Goal: Information Seeking & Learning: Find contact information

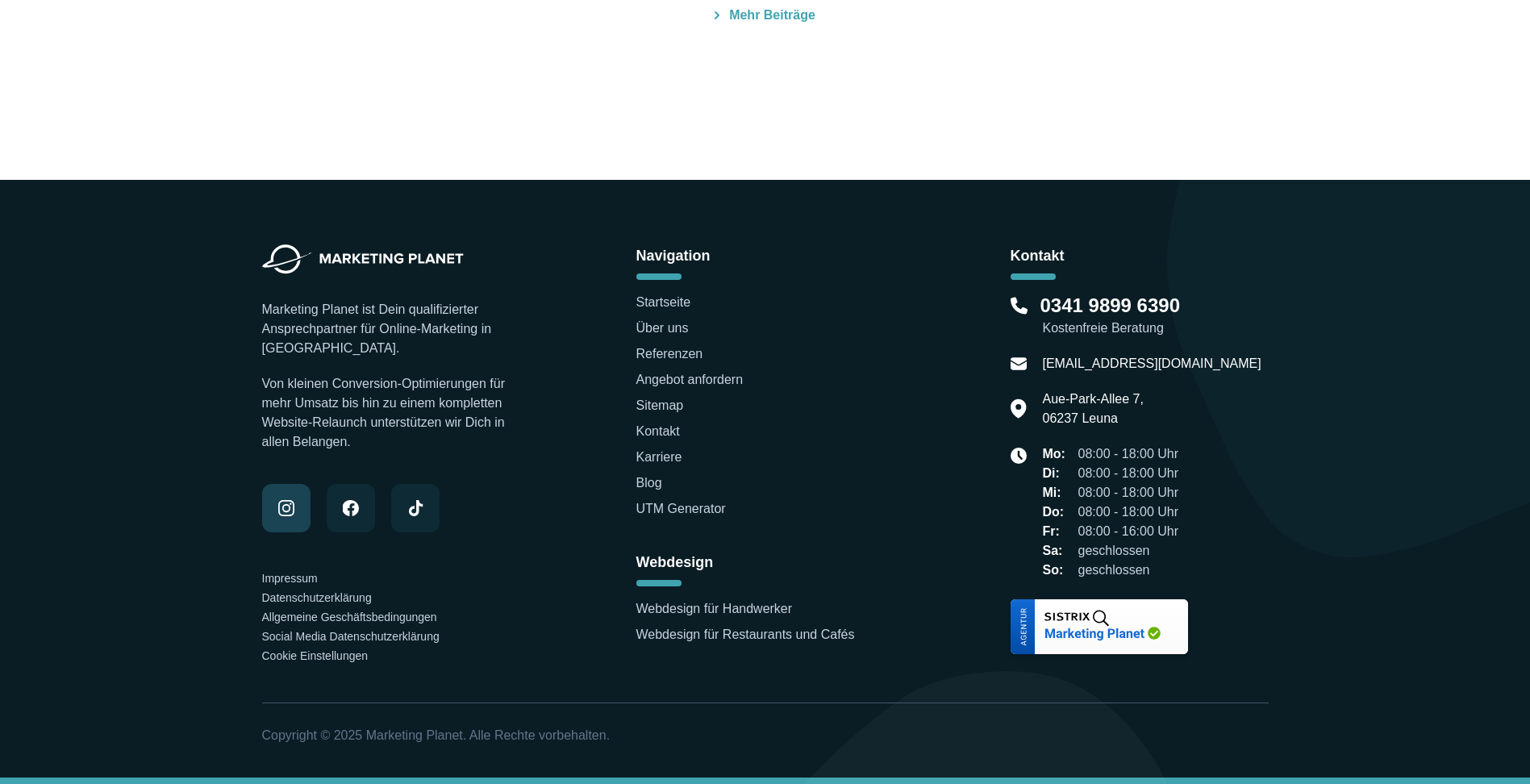
scroll to position [5128, 0]
click at [306, 579] on link "Impressum" at bounding box center [289, 578] width 56 height 13
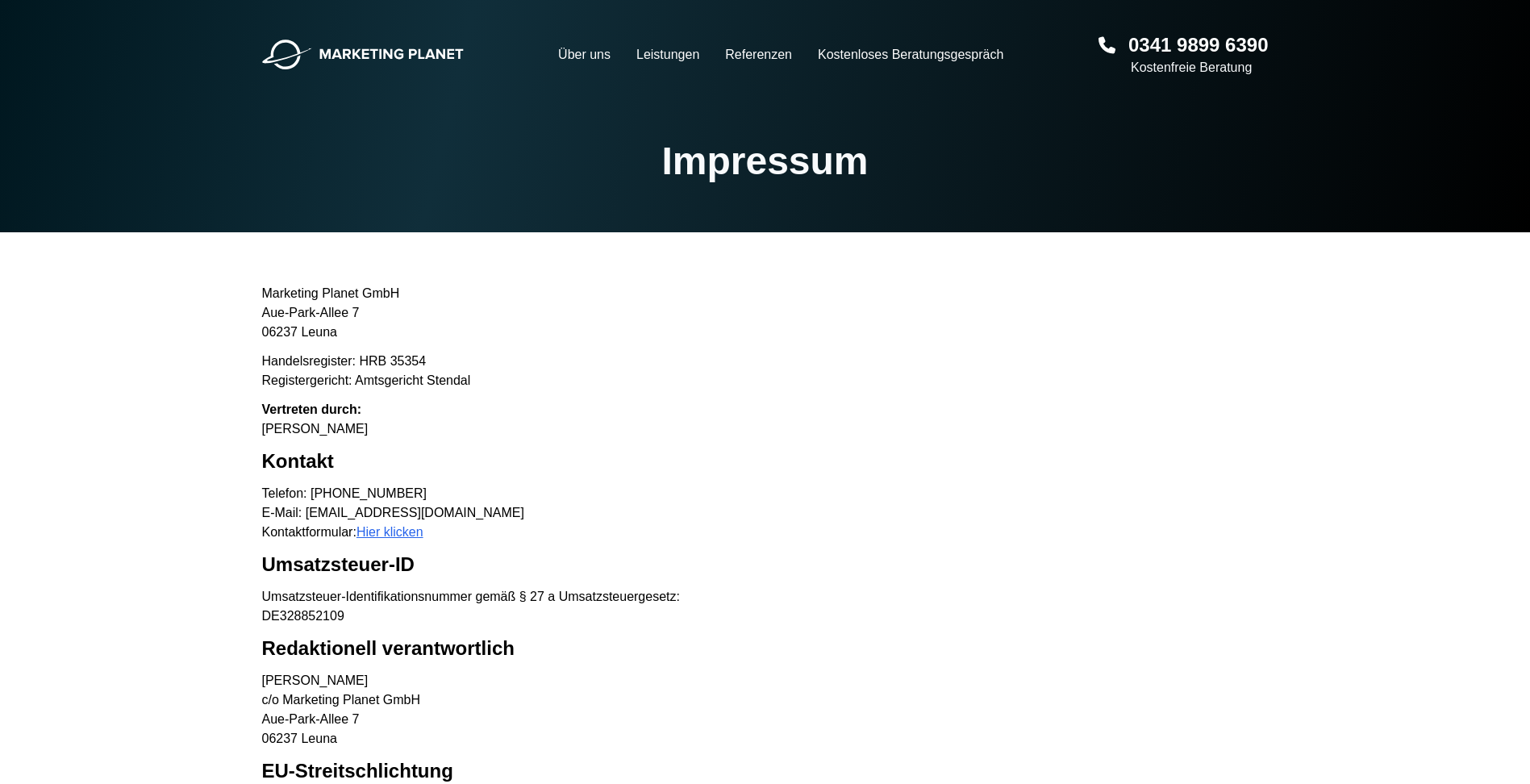
scroll to position [20, 0]
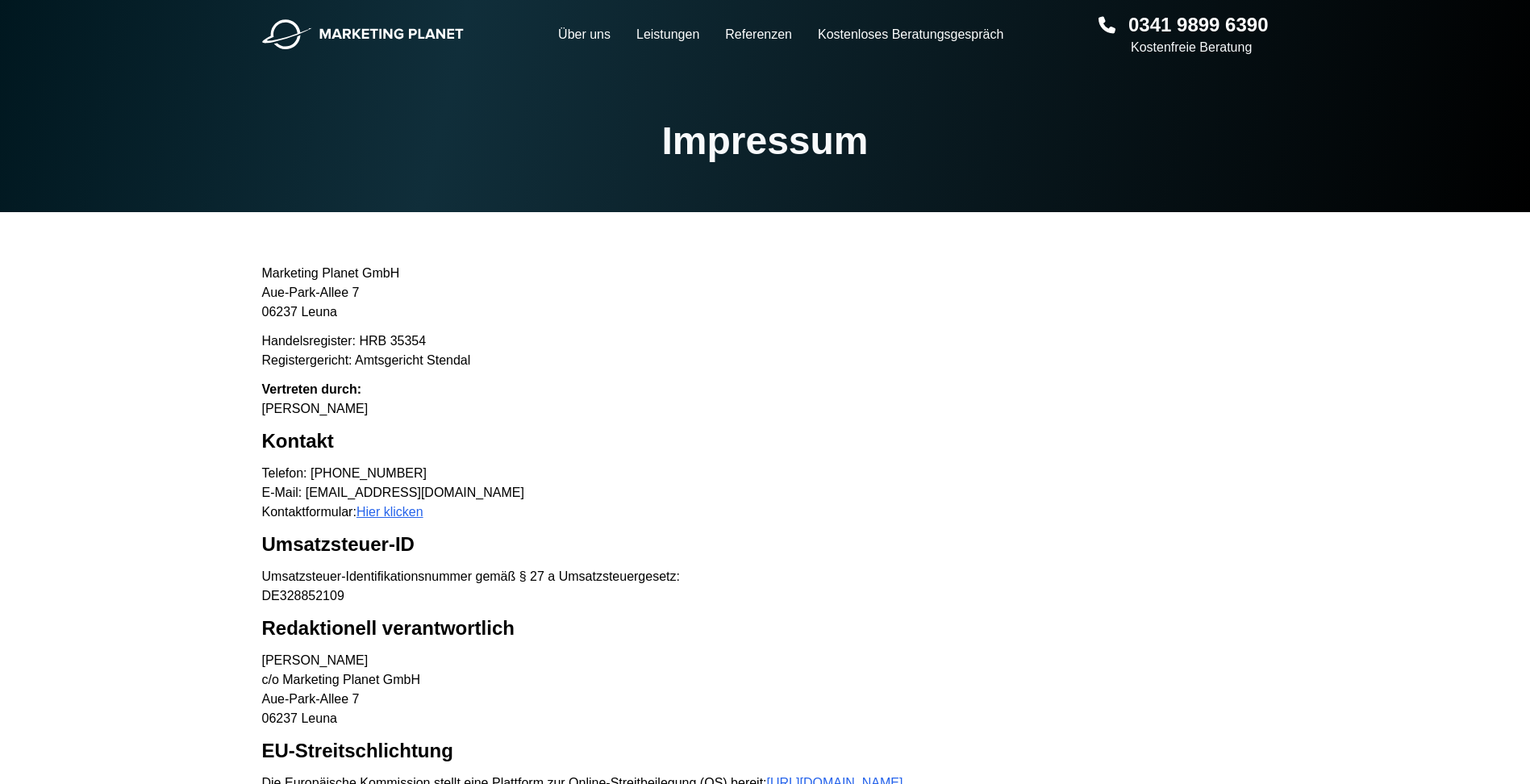
click at [294, 268] on p "Marketing Planet GmbH [GEOGRAPHIC_DATA]-[GEOGRAPHIC_DATA] 7 06237 [GEOGRAPHIC_D…" at bounding box center [765, 293] width 1006 height 58
click at [289, 314] on p "Marketing Planet GmbH [GEOGRAPHIC_DATA]-[GEOGRAPHIC_DATA] 7 06237 [GEOGRAPHIC_D…" at bounding box center [765, 293] width 1006 height 58
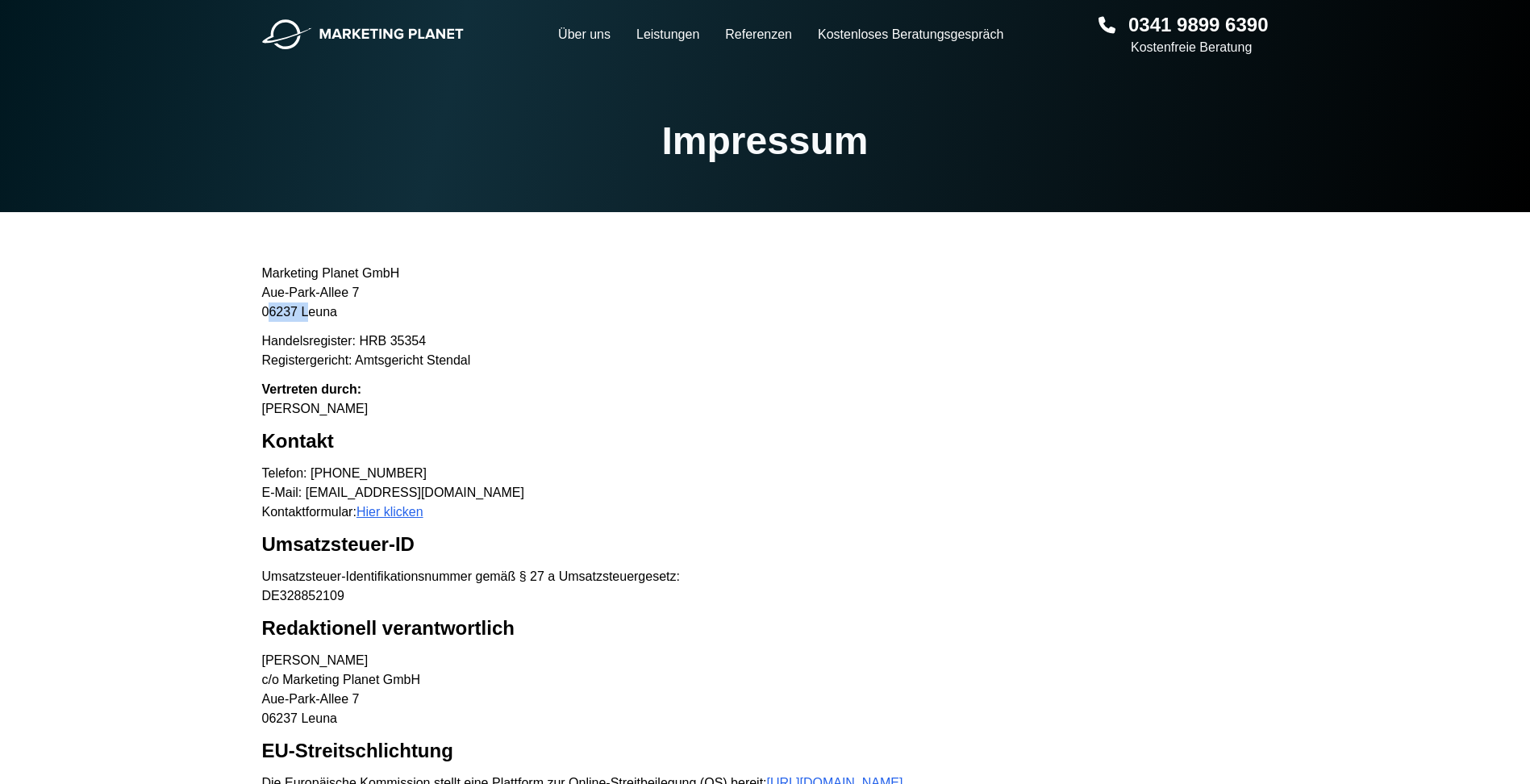
copy p "06237"
click at [314, 293] on p "Marketing Planet GmbH [GEOGRAPHIC_DATA]-[GEOGRAPHIC_DATA] 7 06237 [GEOGRAPHIC_D…" at bounding box center [765, 293] width 1006 height 58
copy p "Aue-Park-Allee 7"
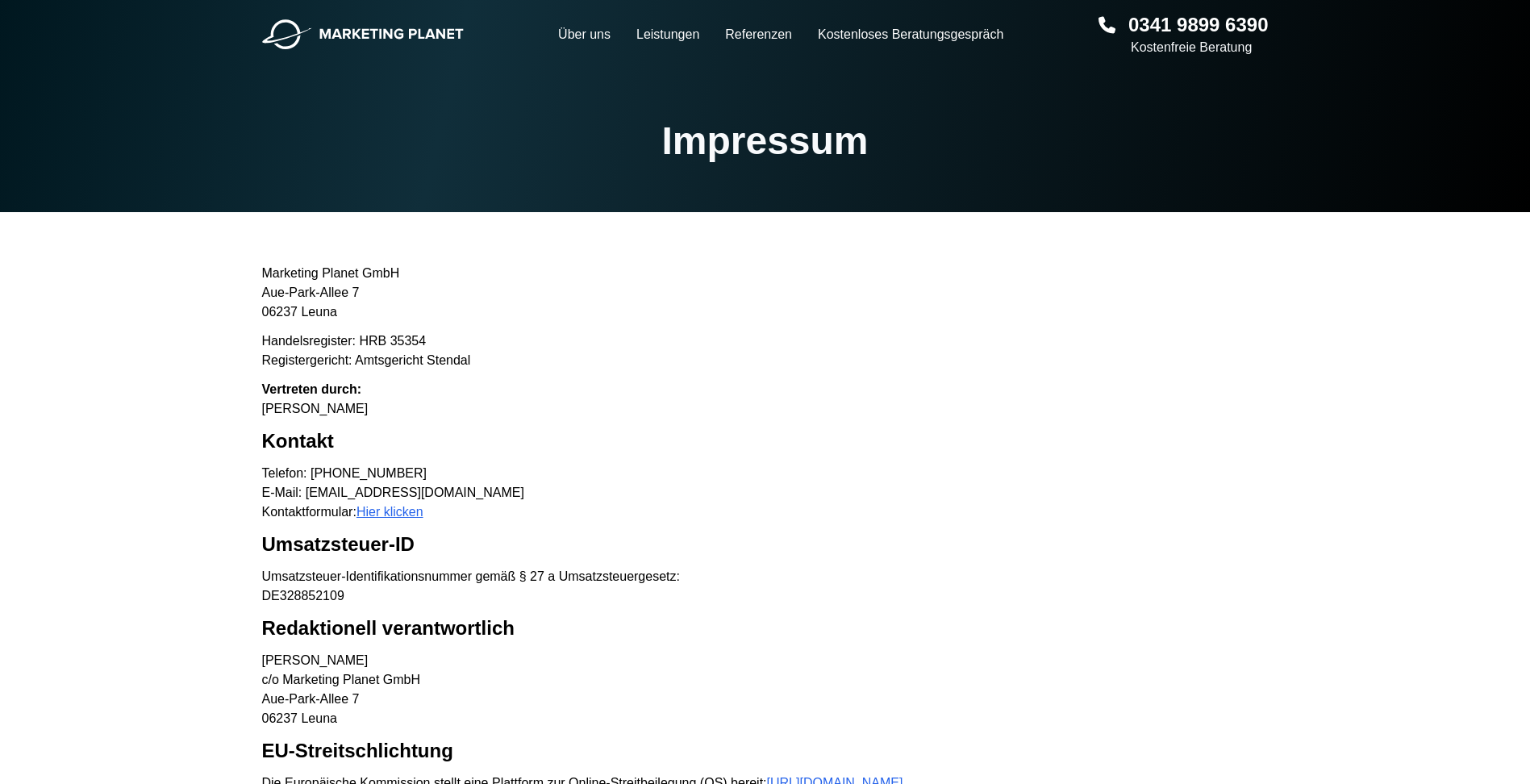
click at [327, 320] on p "Marketing Planet GmbH [GEOGRAPHIC_DATA]-[GEOGRAPHIC_DATA] 7 06237 [GEOGRAPHIC_D…" at bounding box center [765, 293] width 1006 height 58
click at [327, 319] on p "Marketing Planet GmbH [GEOGRAPHIC_DATA]-[GEOGRAPHIC_DATA] 7 06237 [GEOGRAPHIC_D…" at bounding box center [765, 293] width 1006 height 58
copy p "06237 Leuna"
click at [322, 310] on p "Marketing Planet GmbH [GEOGRAPHIC_DATA]-[GEOGRAPHIC_DATA] 7 06237 [GEOGRAPHIC_D…" at bounding box center [765, 293] width 1006 height 58
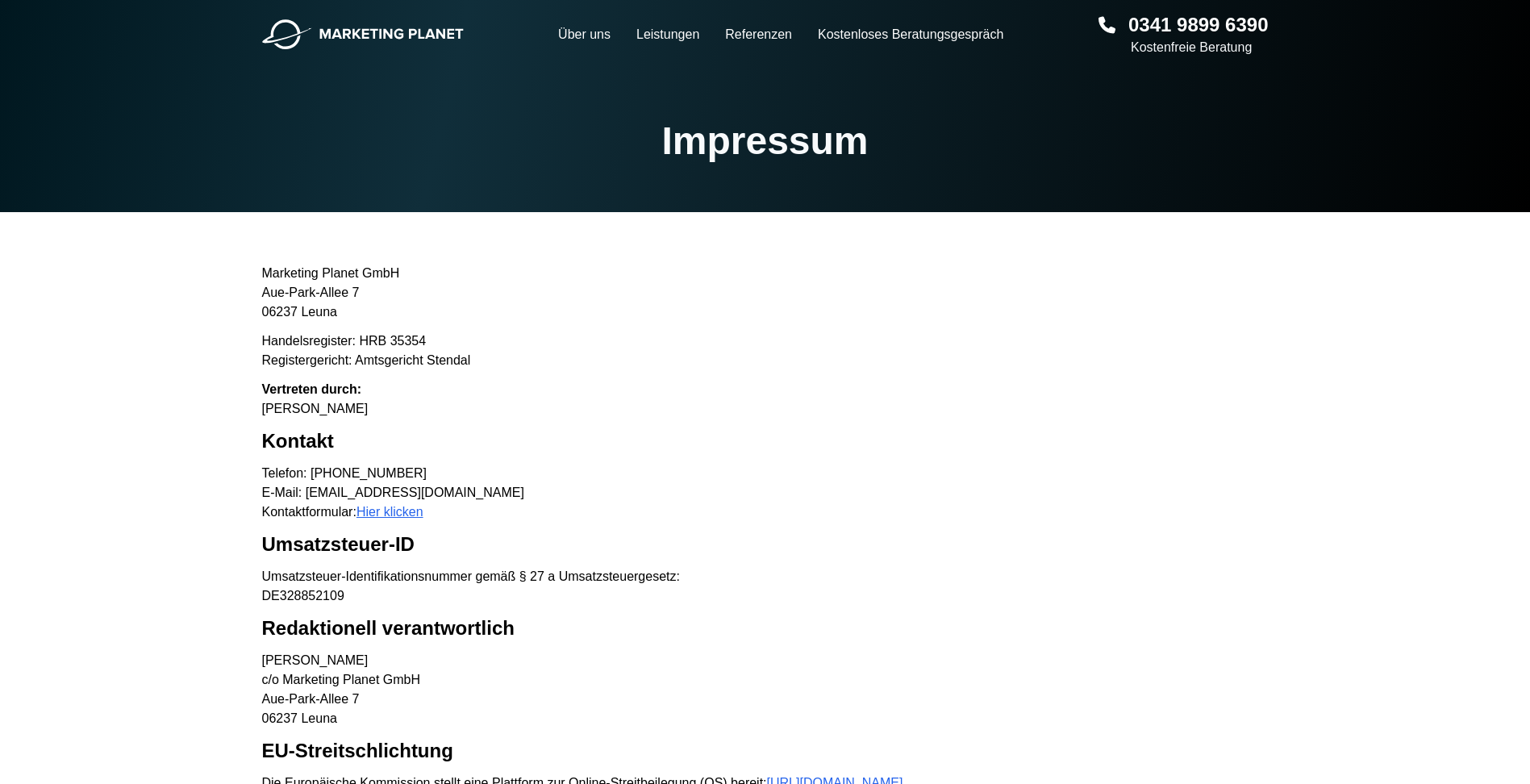
click at [322, 310] on p "Marketing Planet GmbH [GEOGRAPHIC_DATA]-[GEOGRAPHIC_DATA] 7 06237 [GEOGRAPHIC_D…" at bounding box center [765, 293] width 1006 height 58
click at [389, 469] on p "Telefon: [PHONE_NUMBER] E-Mail: [EMAIL_ADDRESS][DOMAIN_NAME] Kontaktformular: H…" at bounding box center [765, 493] width 1006 height 58
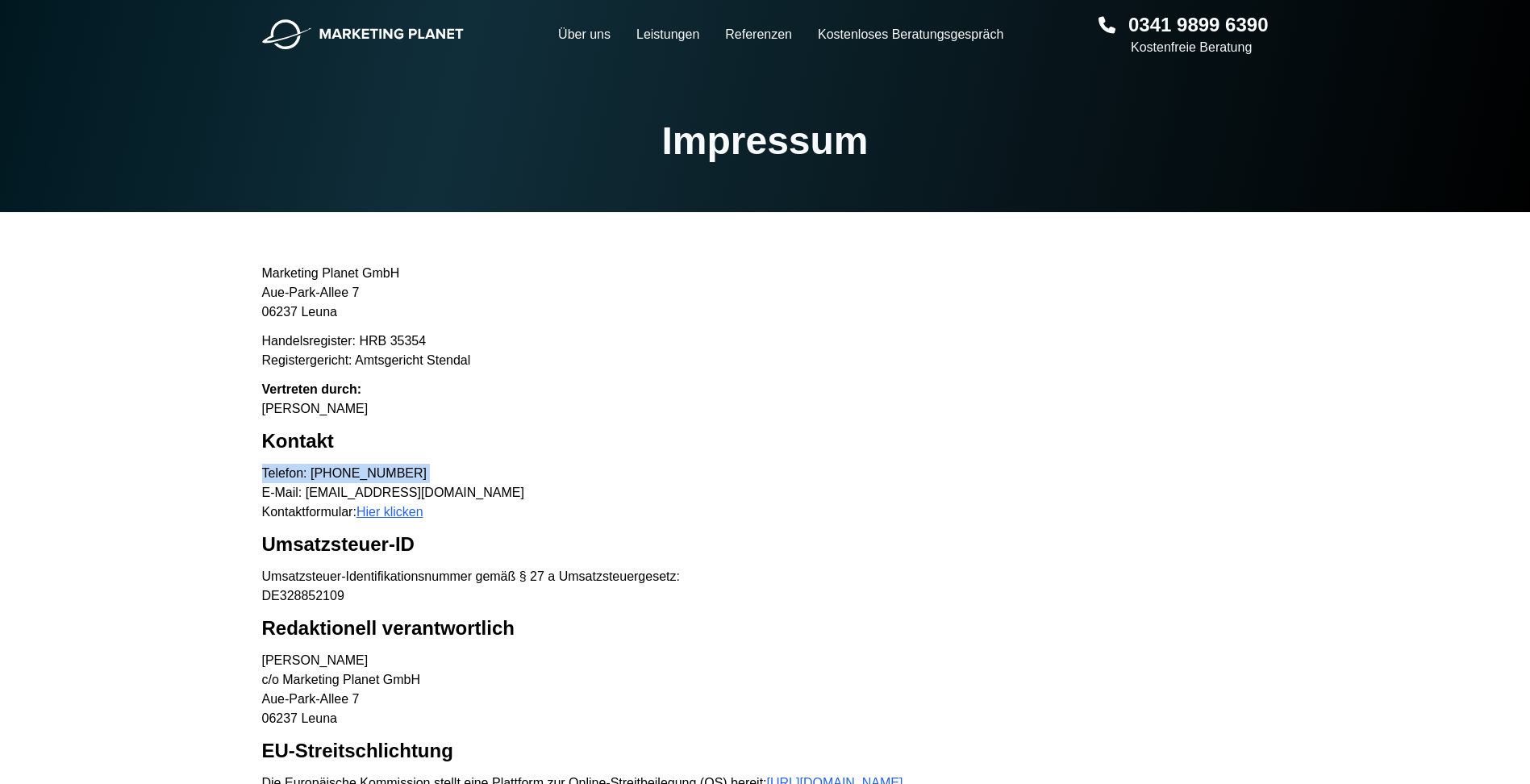
drag, startPoint x: 389, startPoint y: 469, endPoint x: 308, endPoint y: 473, distance: 81.1
click at [308, 473] on p "Telefon: [PHONE_NUMBER] E-Mail: [EMAIL_ADDRESS][DOMAIN_NAME] Kontaktformular: H…" at bounding box center [765, 493] width 1006 height 58
drag, startPoint x: 310, startPoint y: 473, endPoint x: 427, endPoint y: 470, distance: 117.0
click at [427, 470] on p "Telefon: [PHONE_NUMBER] E-Mail: [EMAIL_ADDRESS][DOMAIN_NAME] Kontaktformular: H…" at bounding box center [765, 493] width 1006 height 58
copy p "0341 9899 6390"
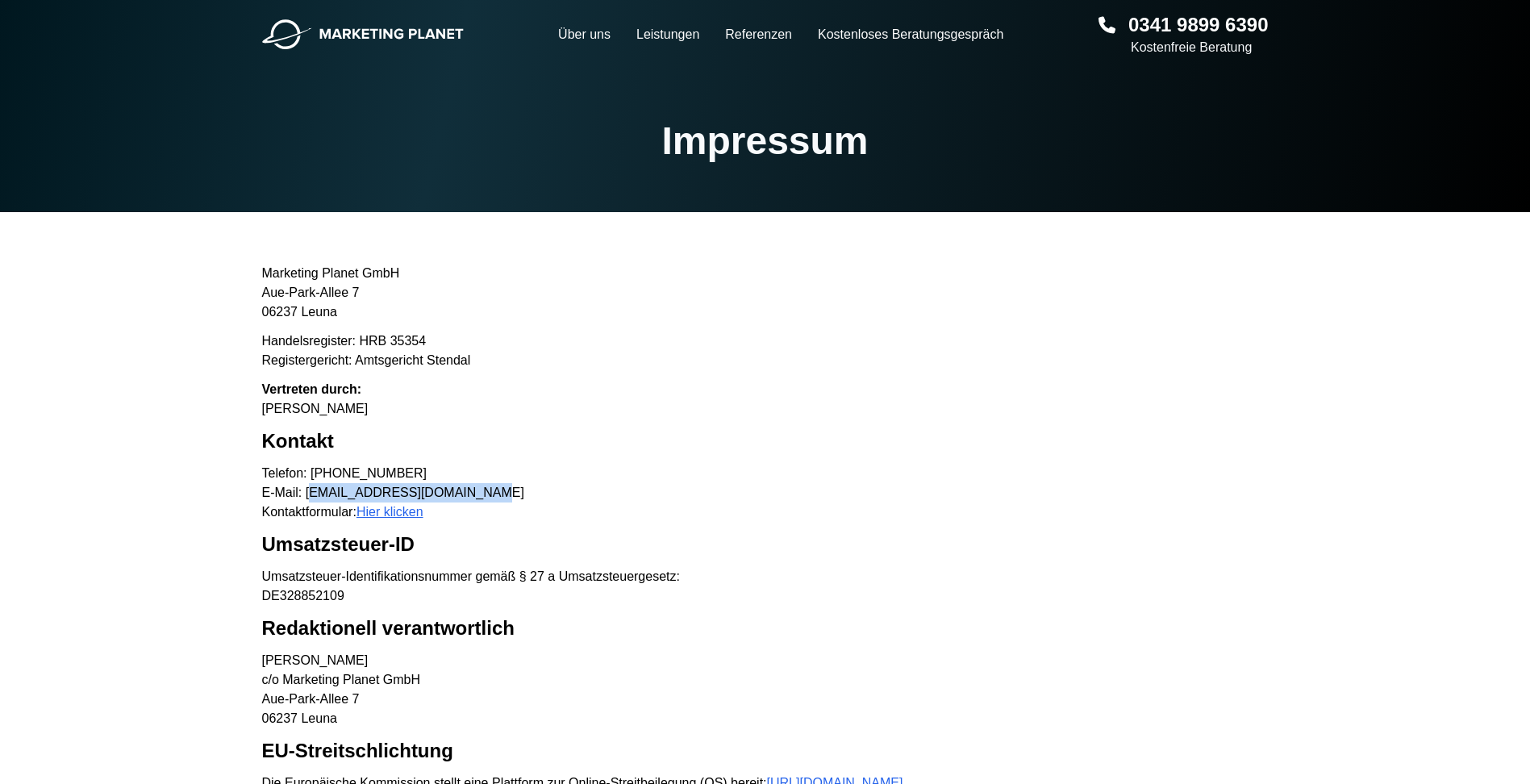
drag, startPoint x: 444, startPoint y: 494, endPoint x: 307, endPoint y: 492, distance: 137.0
click at [307, 492] on p "Telefon: [PHONE_NUMBER] E-Mail: [EMAIL_ADDRESS][DOMAIN_NAME] Kontaktformular: H…" at bounding box center [765, 493] width 1006 height 58
copy p "[EMAIL_ADDRESS][DOMAIN_NAME]"
click at [322, 259] on div "0341 9899 6390 Kostenfreie Beratung Hauptnavigation öffnen Über uns Leistungen …" at bounding box center [765, 513] width 1530 height 1068
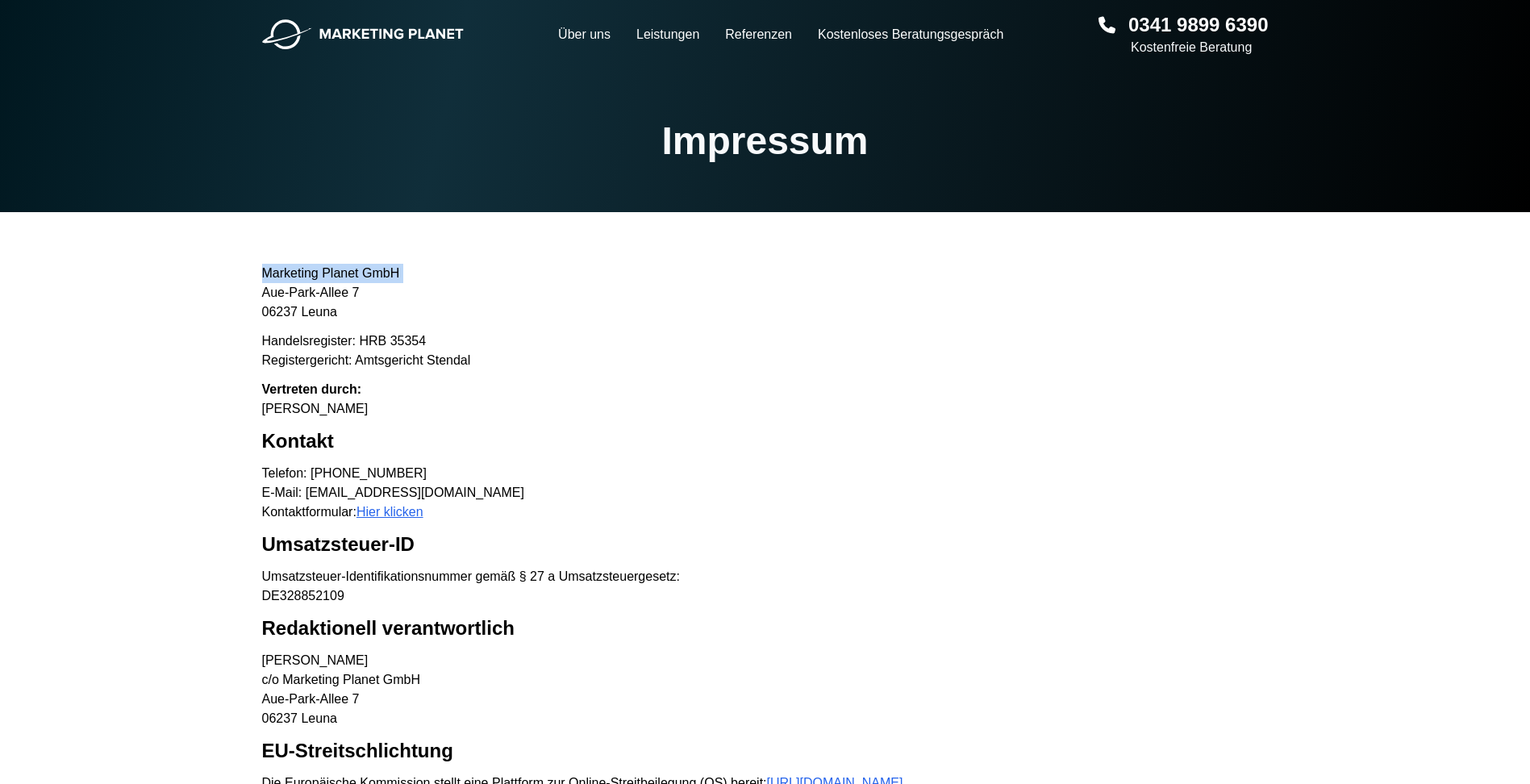
click at [322, 259] on div "0341 9899 6390 Kostenfreie Beratung Hauptnavigation öffnen Über uns Leistungen …" at bounding box center [765, 513] width 1530 height 1068
copy p "Marketing Planet GmbH"
drag, startPoint x: 306, startPoint y: 490, endPoint x: 473, endPoint y: 490, distance: 167.0
click at [473, 490] on p "Telefon: [PHONE_NUMBER] E-Mail: [EMAIL_ADDRESS][DOMAIN_NAME] Kontaktformular: H…" at bounding box center [765, 493] width 1006 height 58
copy p "[EMAIL_ADDRESS][DOMAIN_NAME]"
